Goal: Check status: Check status

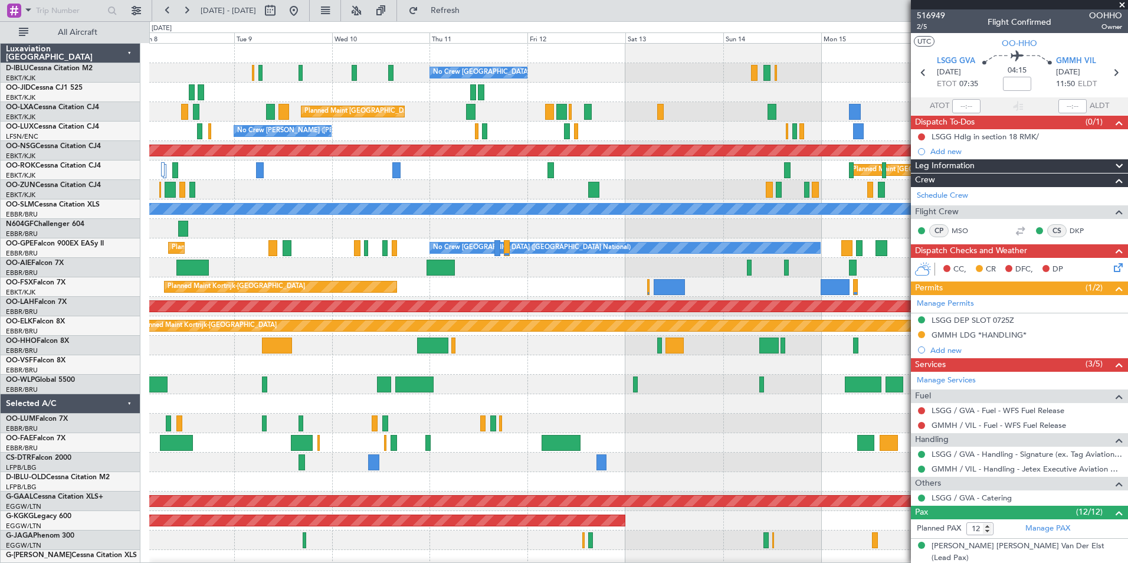
click at [473, 374] on div "No Crew [GEOGRAPHIC_DATA] ([GEOGRAPHIC_DATA] National) Planned Maint [GEOGRAPHI…" at bounding box center [638, 433] width 978 height 779
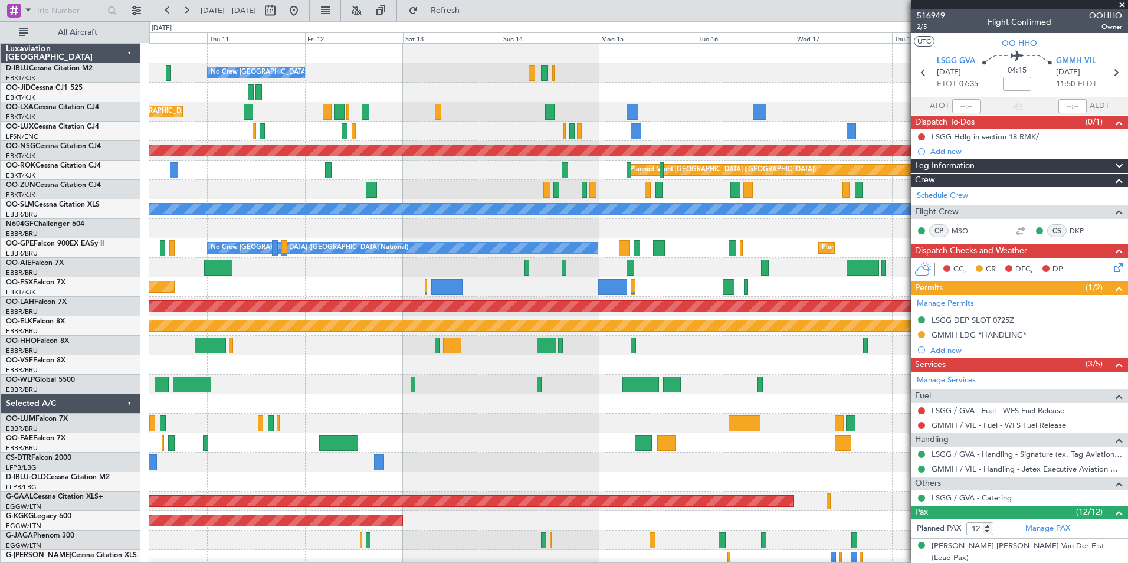
click at [705, 369] on div at bounding box center [638, 364] width 978 height 19
click at [523, 393] on div at bounding box center [638, 384] width 978 height 19
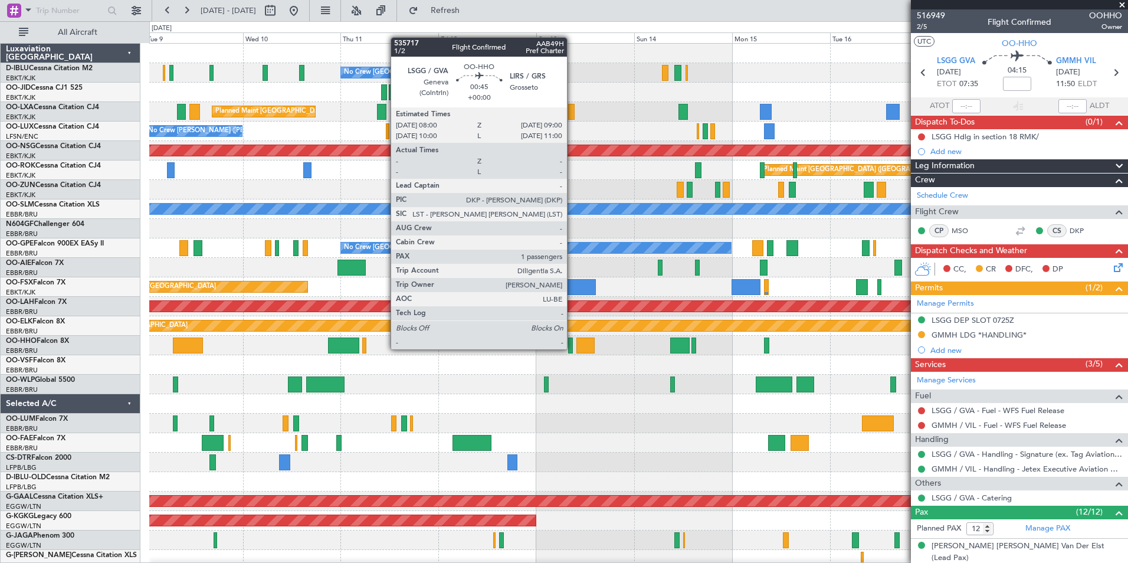
click at [574, 348] on div at bounding box center [638, 345] width 978 height 19
click at [569, 348] on div at bounding box center [570, 346] width 4 height 16
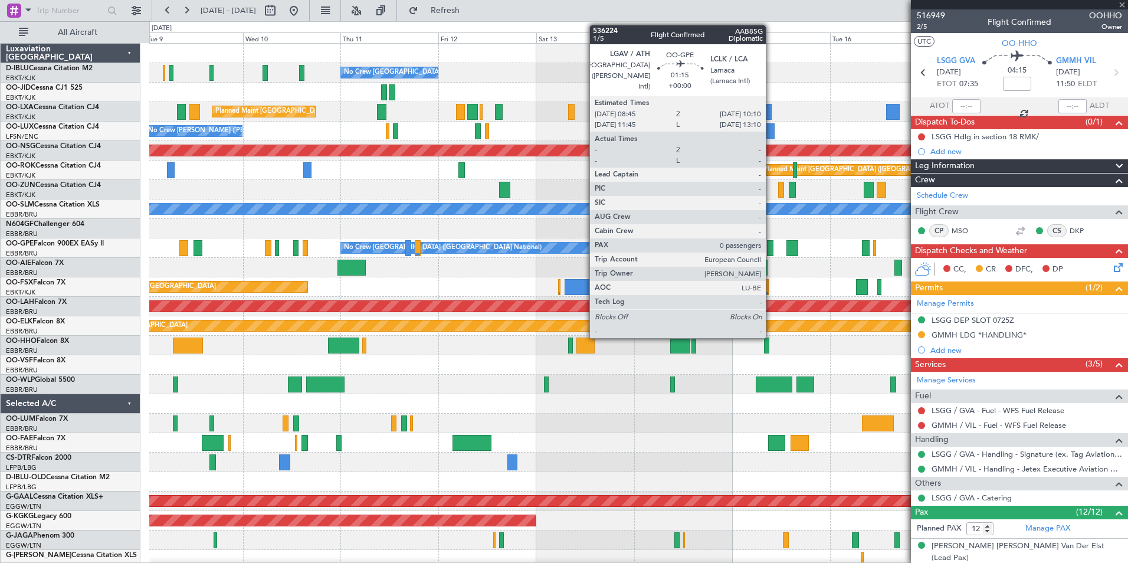
type input "1"
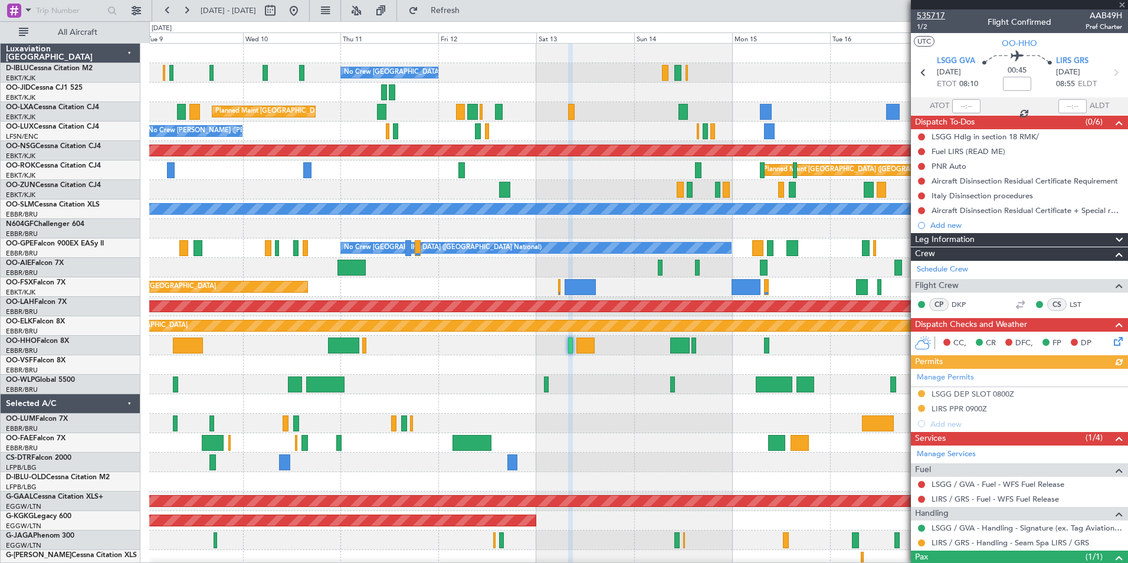
click at [934, 11] on span "535717" at bounding box center [931, 15] width 28 height 12
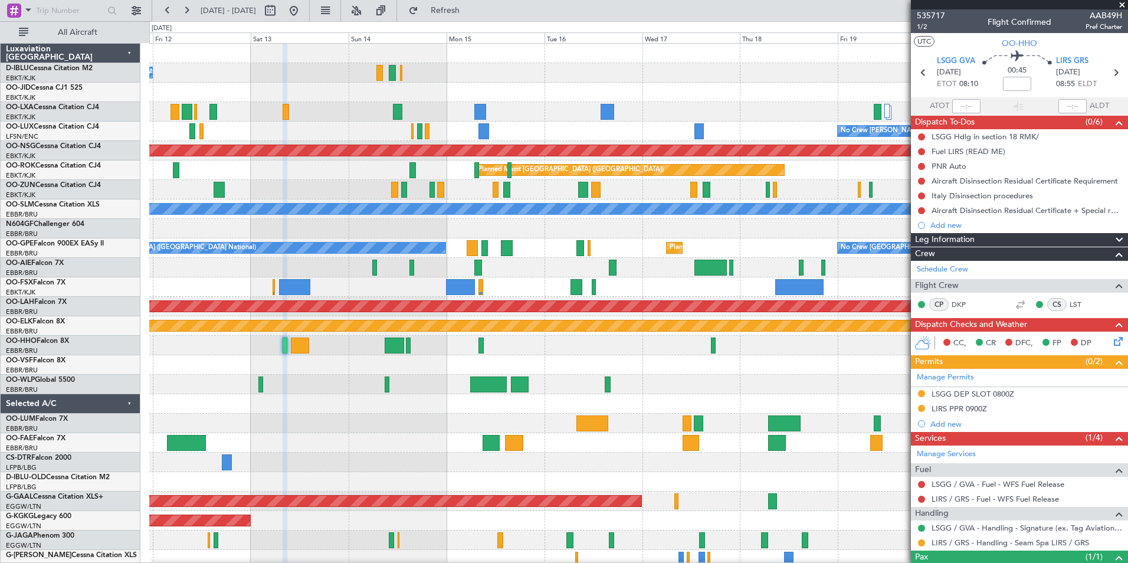
click at [298, 428] on div "No Crew [GEOGRAPHIC_DATA] ([GEOGRAPHIC_DATA] National) Planned Maint [GEOGRAPHI…" at bounding box center [638, 433] width 978 height 779
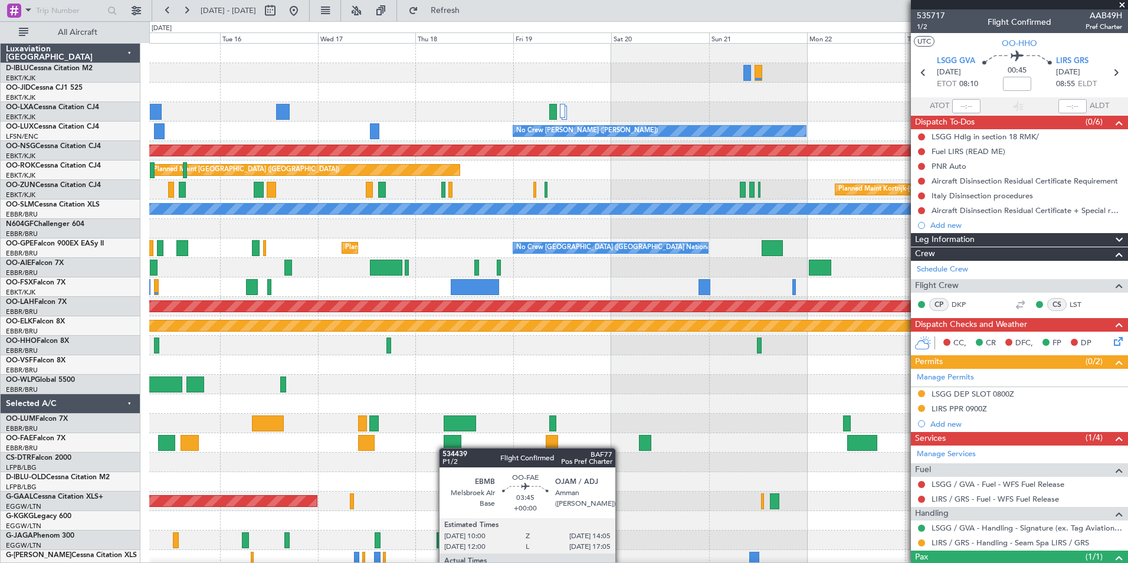
click at [260, 448] on div "A/C Unavailable [GEOGRAPHIC_DATA] ([GEOGRAPHIC_DATA] National) A/C Unavailable …" at bounding box center [638, 433] width 978 height 779
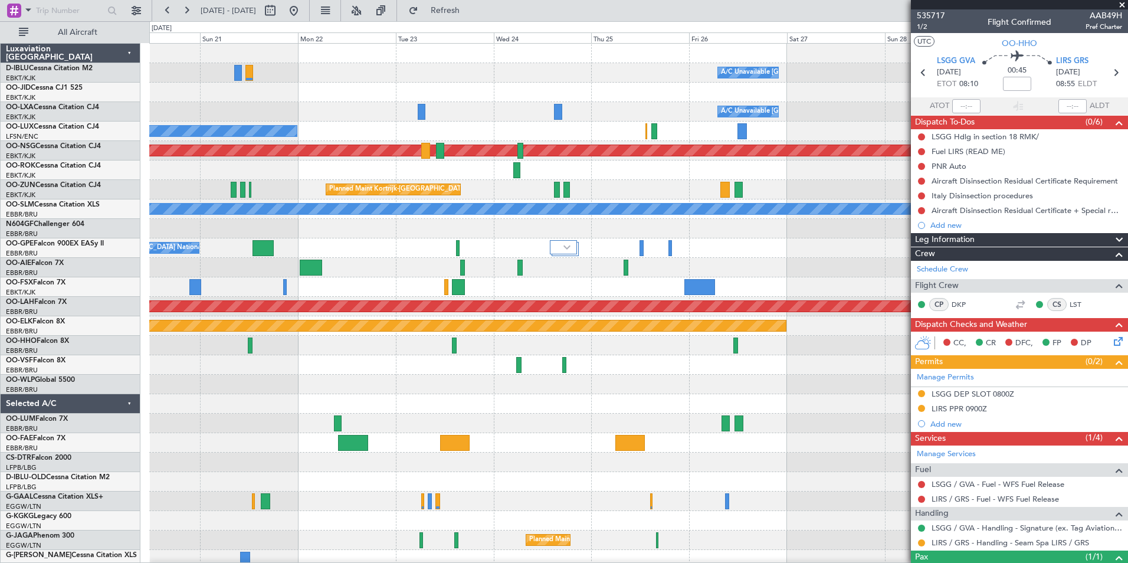
click at [174, 426] on div at bounding box center [638, 423] width 978 height 19
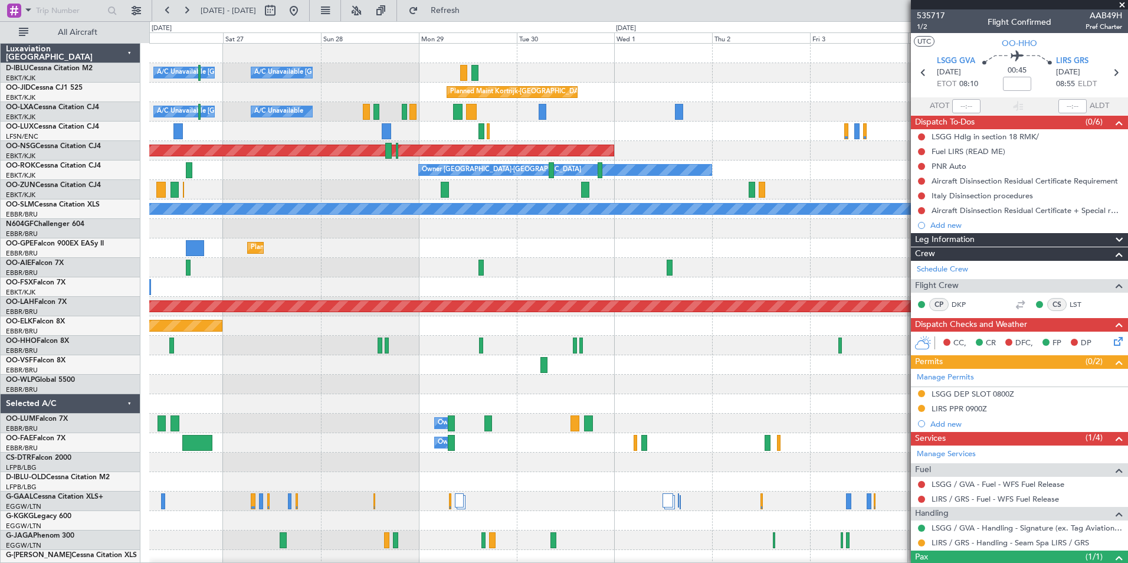
click at [284, 386] on div "A/C Unavailable [GEOGRAPHIC_DATA] ([GEOGRAPHIC_DATA] National) A/C Unavailable …" at bounding box center [638, 414] width 978 height 740
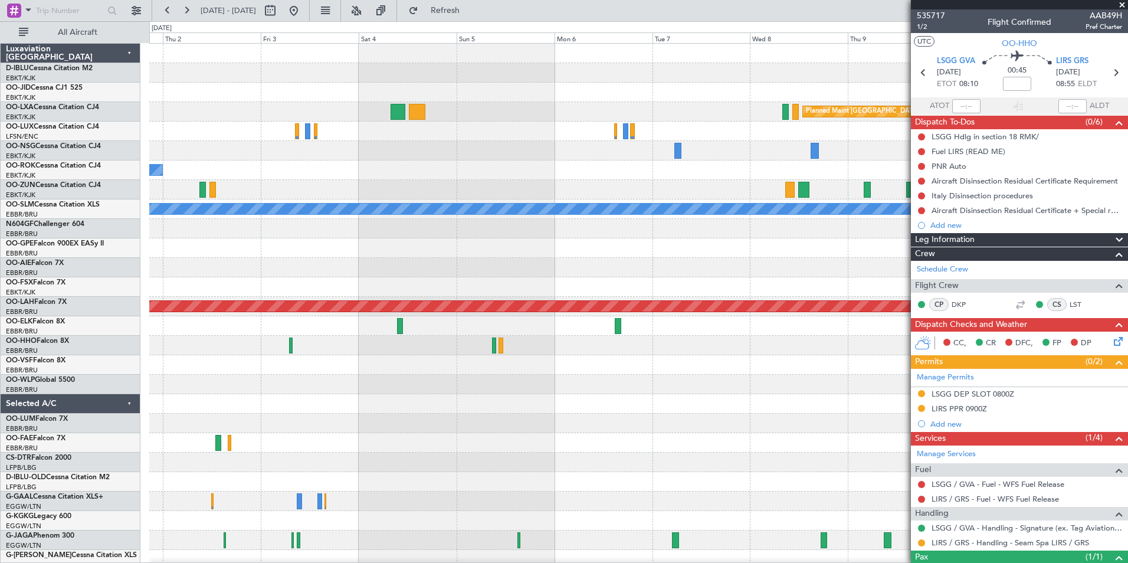
click at [372, 375] on div "Planned Maint Kortrijk-[GEOGRAPHIC_DATA] Planned Maint [GEOGRAPHIC_DATA] ([GEOG…" at bounding box center [638, 414] width 978 height 740
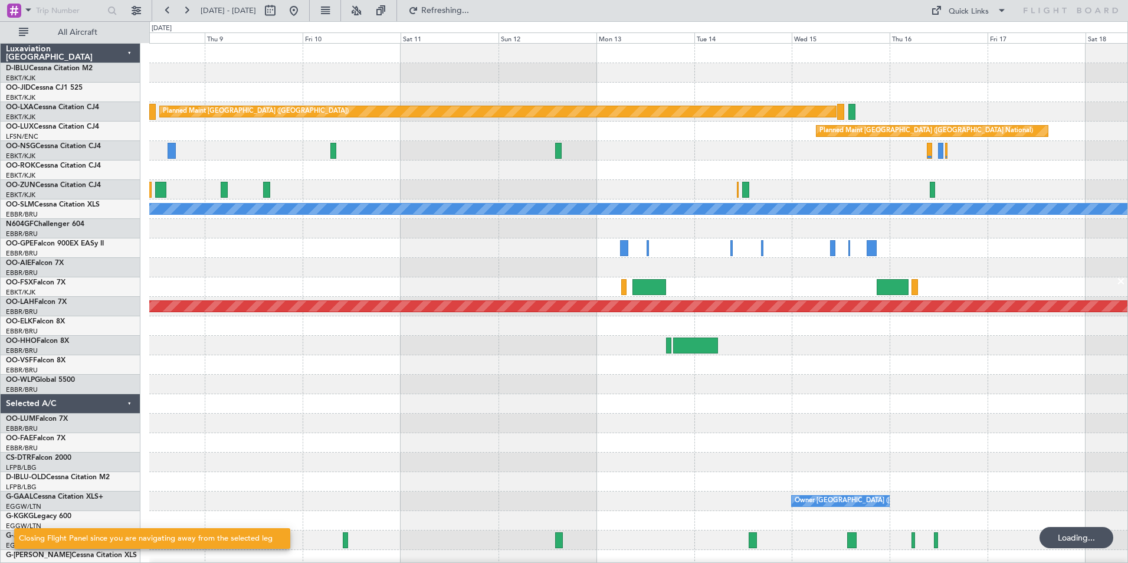
click at [461, 417] on div "Planned Maint [GEOGRAPHIC_DATA] ([GEOGRAPHIC_DATA]) Planned Maint [GEOGRAPHIC_D…" at bounding box center [638, 414] width 978 height 740
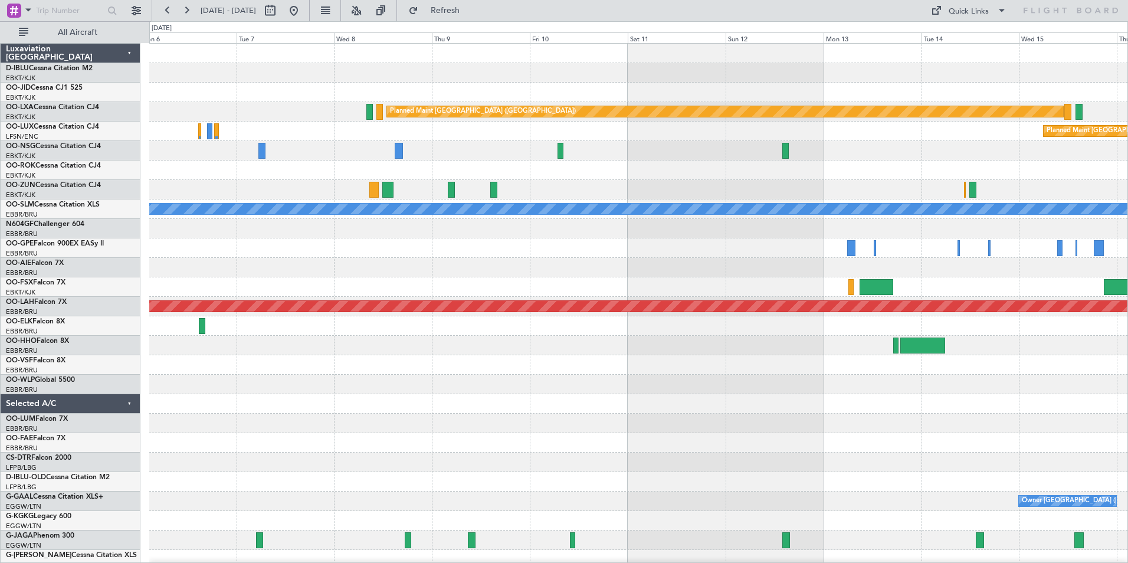
click at [783, 394] on div at bounding box center [638, 384] width 978 height 19
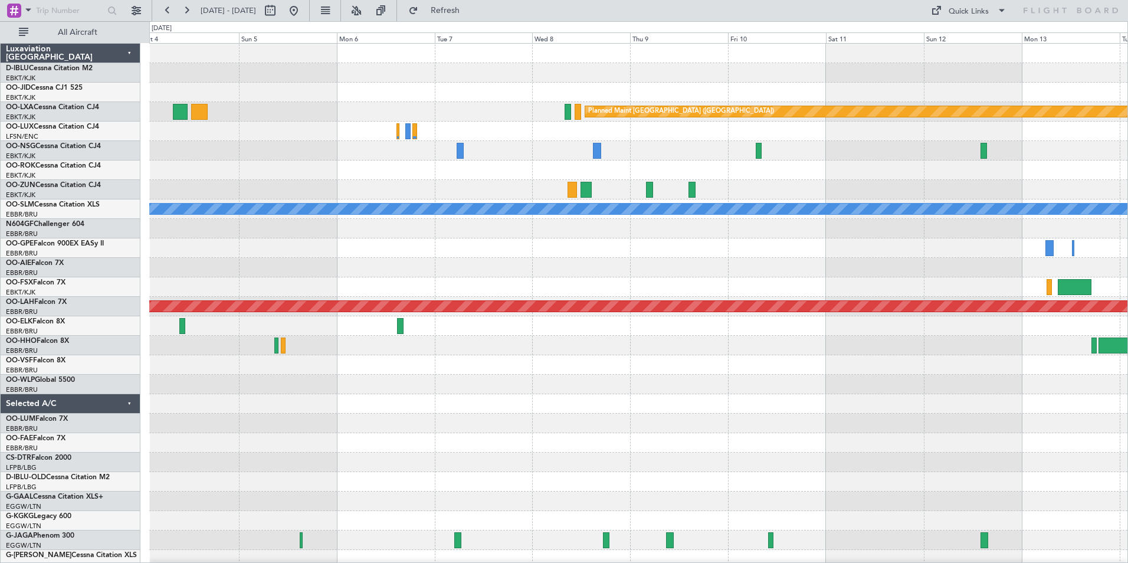
click at [882, 397] on div at bounding box center [638, 403] width 978 height 19
